Goal: Information Seeking & Learning: Learn about a topic

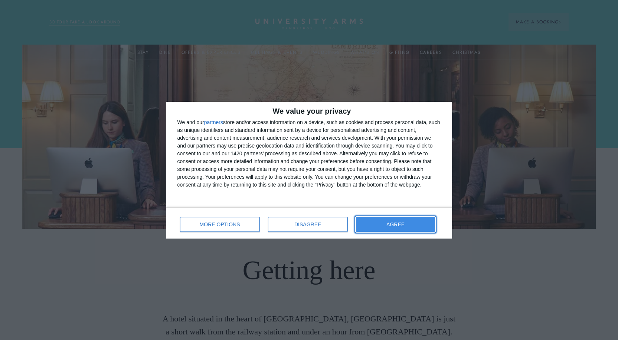
click at [415, 221] on button "AGREE" at bounding box center [395, 224] width 79 height 15
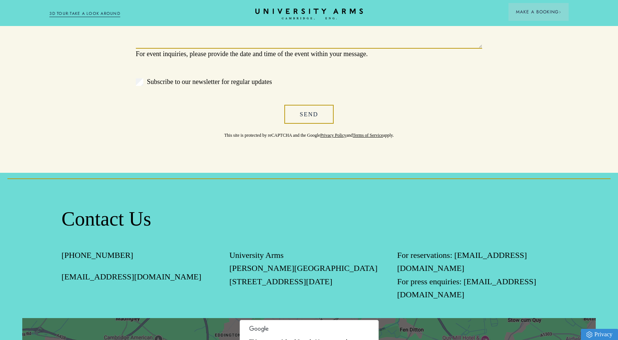
scroll to position [631, 0]
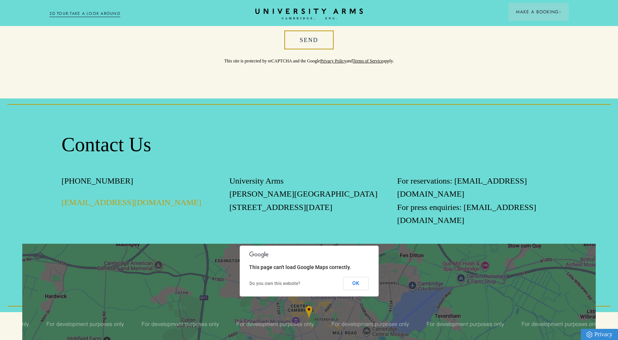
drag, startPoint x: 164, startPoint y: 202, endPoint x: 78, endPoint y: 203, distance: 86.1
click at [78, 203] on p "[EMAIL_ADDRESS][DOMAIN_NAME]" at bounding box center [141, 202] width 159 height 13
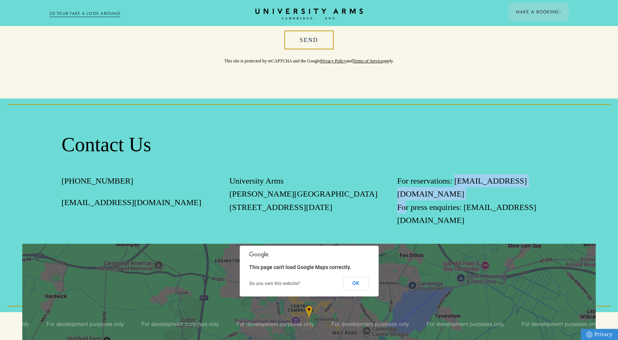
drag, startPoint x: 514, startPoint y: 195, endPoint x: 396, endPoint y: 195, distance: 118.4
click at [396, 195] on div "[PHONE_NUMBER] [EMAIL_ADDRESS][DOMAIN_NAME] University [STREET_ADDRESS][PERSON_…" at bounding box center [309, 208] width 495 height 69
copy p "[EMAIL_ADDRESS][DOMAIN_NAME]"
drag, startPoint x: 135, startPoint y: 179, endPoint x: 86, endPoint y: 180, distance: 49.0
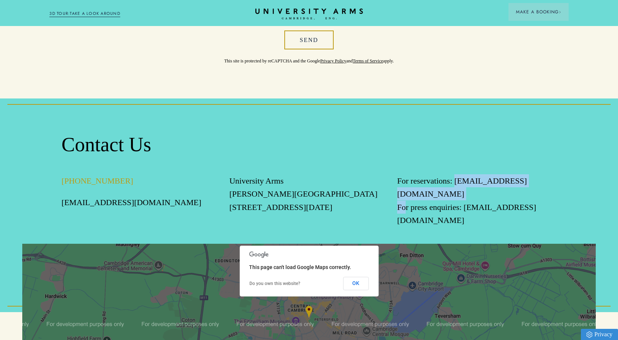
click at [86, 180] on p "[PHONE_NUMBER]" at bounding box center [141, 180] width 159 height 13
copy link "1223 60 60 66"
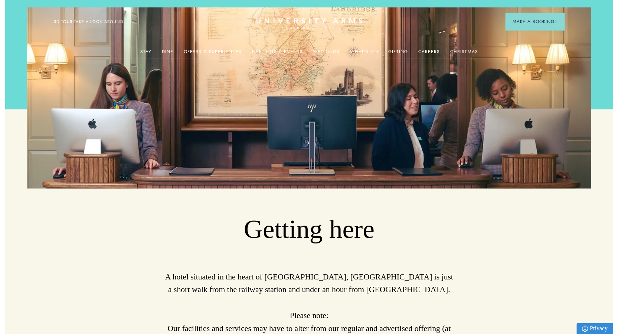
scroll to position [0, 0]
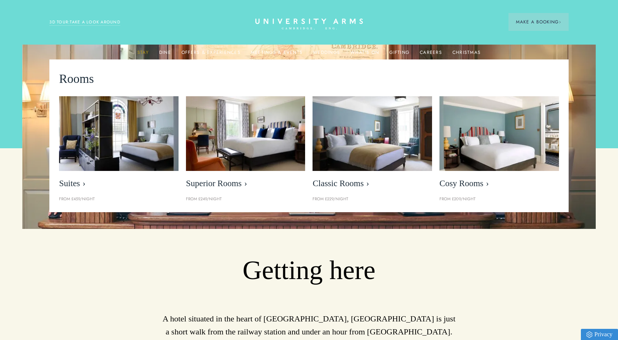
click at [143, 52] on link "Stay" at bounding box center [143, 55] width 12 height 10
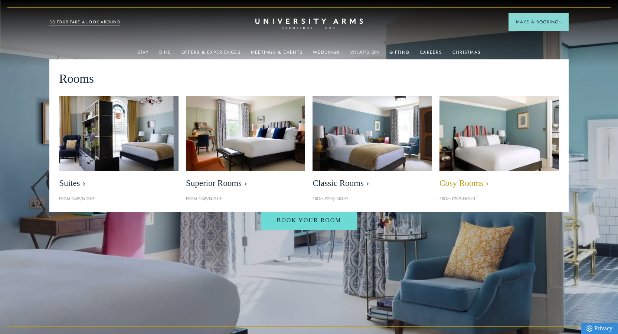
click at [469, 183] on span "Cosy Rooms" at bounding box center [499, 183] width 120 height 10
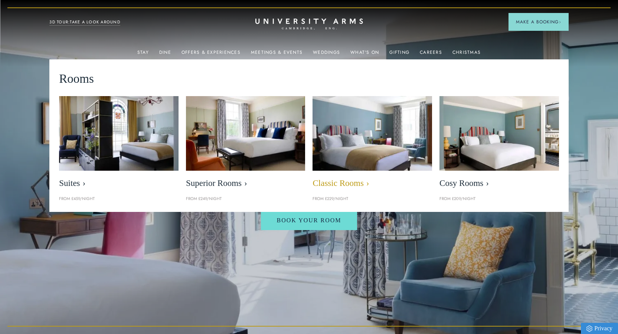
click at [348, 181] on span "Classic Rooms" at bounding box center [373, 183] width 120 height 10
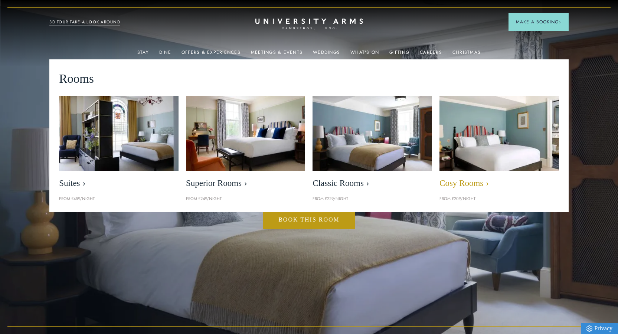
click at [470, 183] on span "Cosy Rooms" at bounding box center [499, 183] width 120 height 10
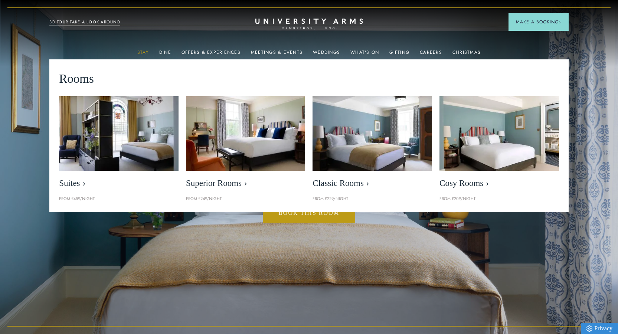
click at [141, 50] on link "Stay" at bounding box center [143, 55] width 12 height 10
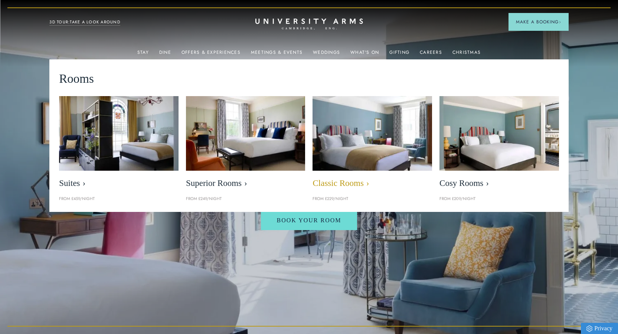
click at [338, 181] on span "Classic Rooms" at bounding box center [373, 183] width 120 height 10
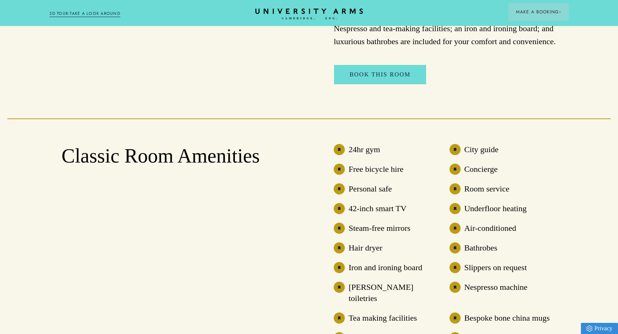
scroll to position [371, 0]
